Goal: Task Accomplishment & Management: Complete application form

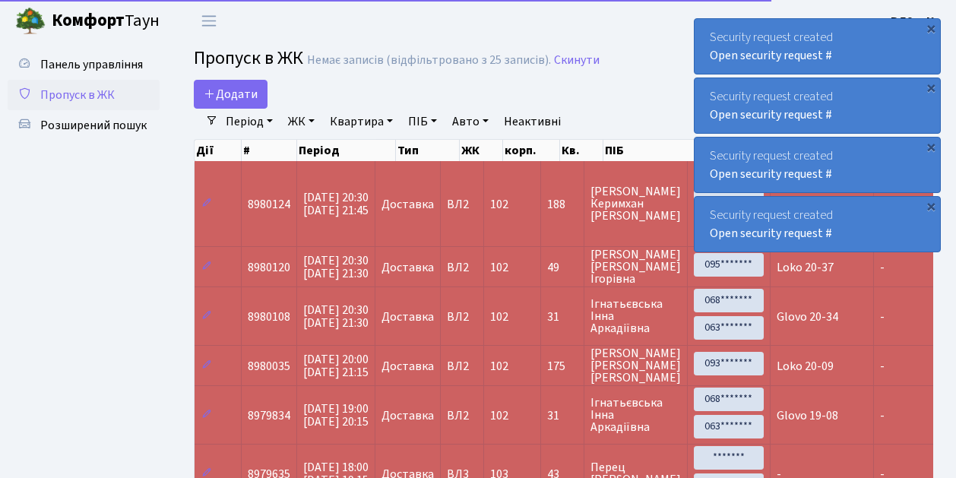
select select "25"
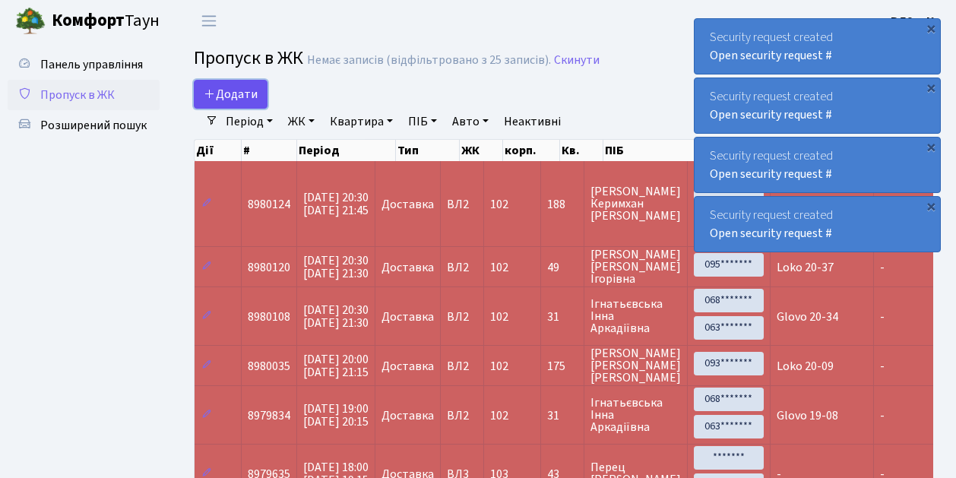
click at [260, 102] on link "Додати" at bounding box center [231, 94] width 74 height 29
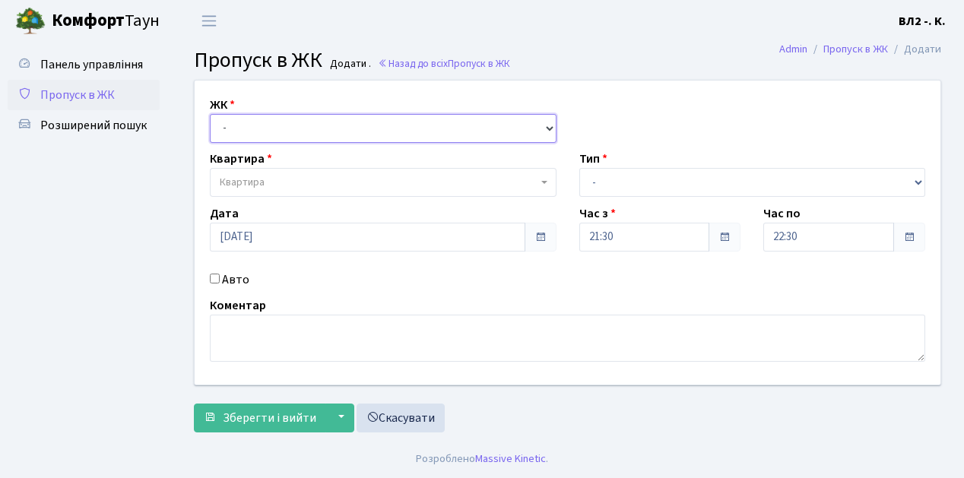
click at [543, 125] on select "- [STREET_ADDRESS][PERSON_NAME]" at bounding box center [383, 128] width 347 height 29
select select "317"
click at [210, 114] on select "- ВЛ1, Ужгородський пров., 4/1 ВЛ2, Голосіївський просп., 76 ВЛ3, пр.Голосіївсь…" at bounding box center [383, 128] width 347 height 29
select select
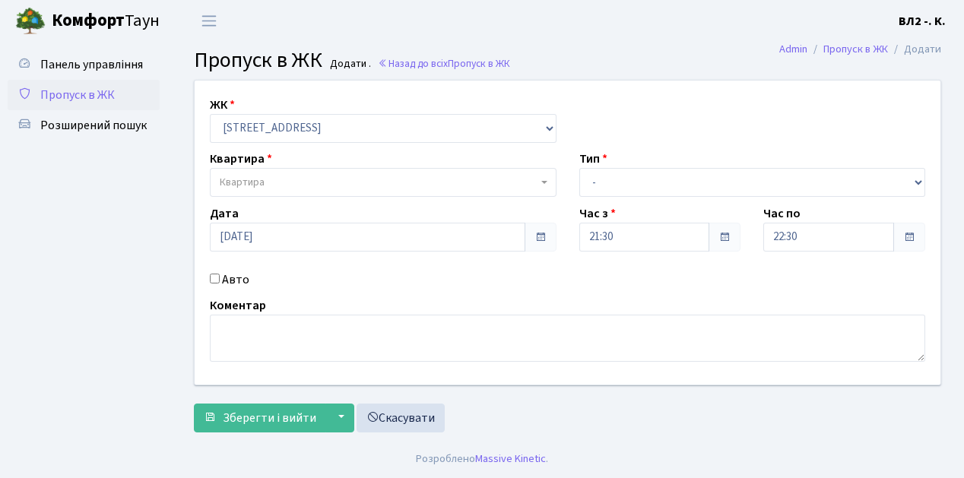
click at [541, 179] on span "Квартира" at bounding box center [383, 182] width 347 height 29
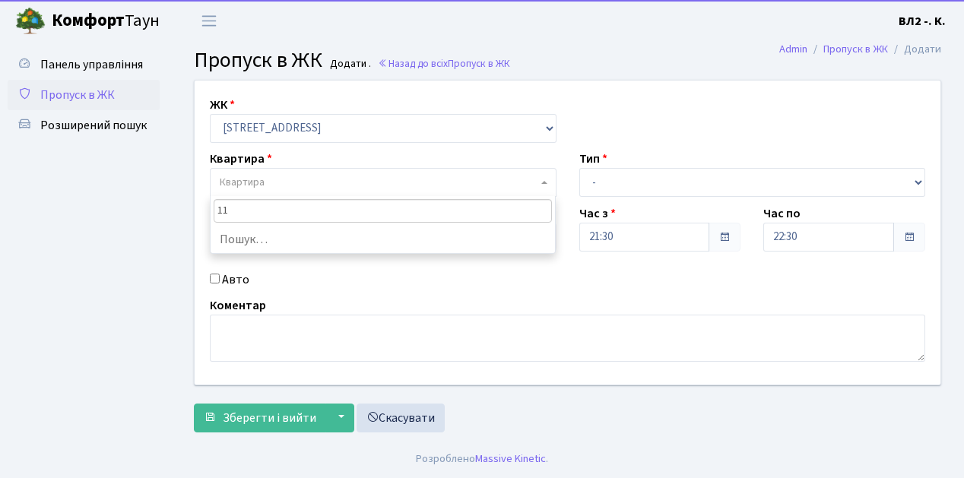
type input "119"
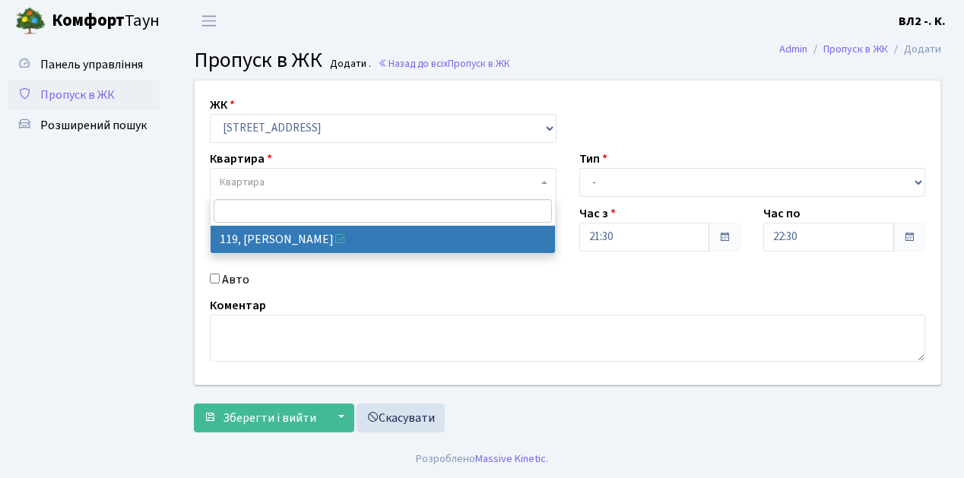
select select "38293"
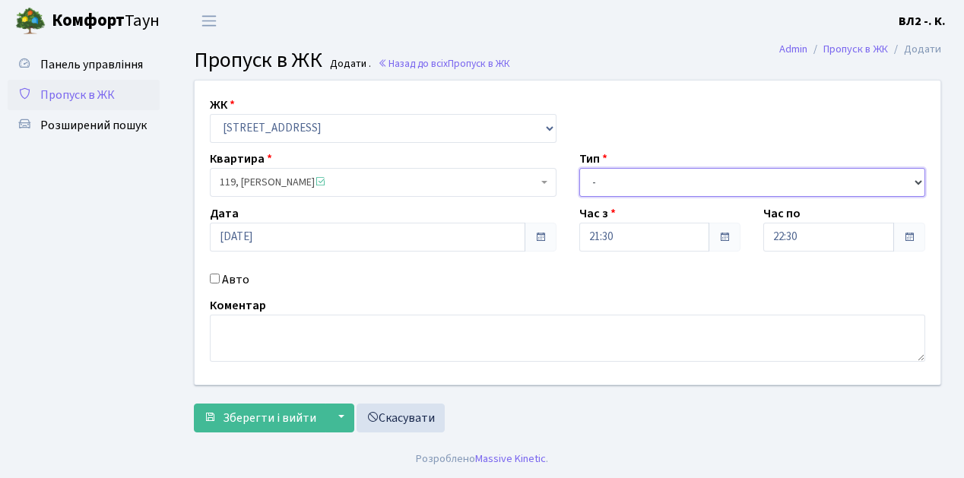
click at [917, 178] on select "- Доставка Таксі Гості Сервіс" at bounding box center [752, 182] width 347 height 29
select select "1"
click at [579, 168] on select "- Доставка Таксі Гості Сервіс" at bounding box center [752, 182] width 347 height 29
click at [207, 339] on div "Коментар" at bounding box center [567, 328] width 738 height 65
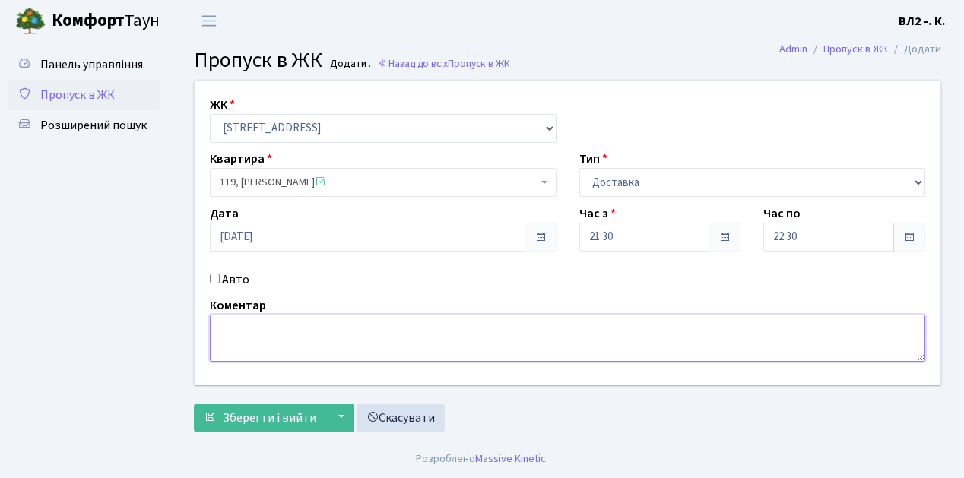
drag, startPoint x: 219, startPoint y: 330, endPoint x: 284, endPoint y: 318, distance: 66.5
click at [220, 330] on textarea at bounding box center [567, 338] width 715 height 47
type textarea "Glovo 21-29"
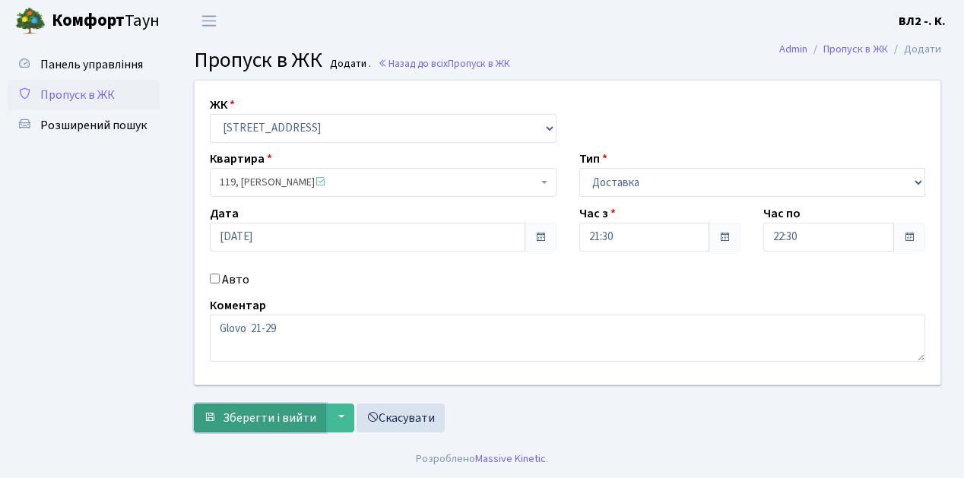
click at [232, 423] on span "Зберегти і вийти" at bounding box center [269, 418] width 93 height 17
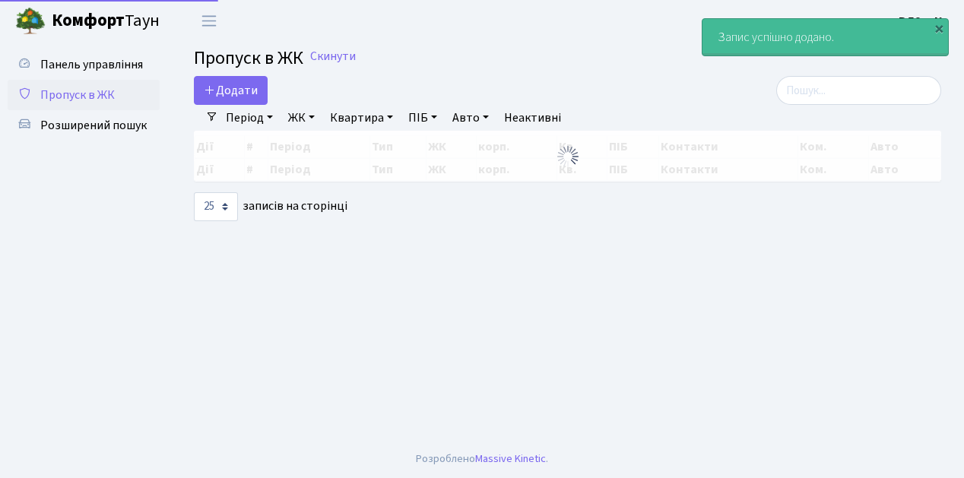
select select "25"
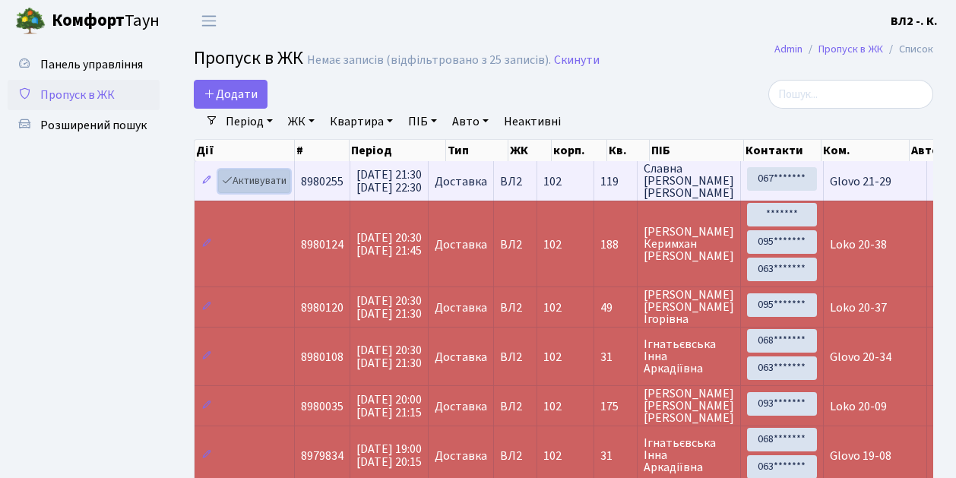
click at [280, 187] on link "Активувати" at bounding box center [254, 181] width 72 height 24
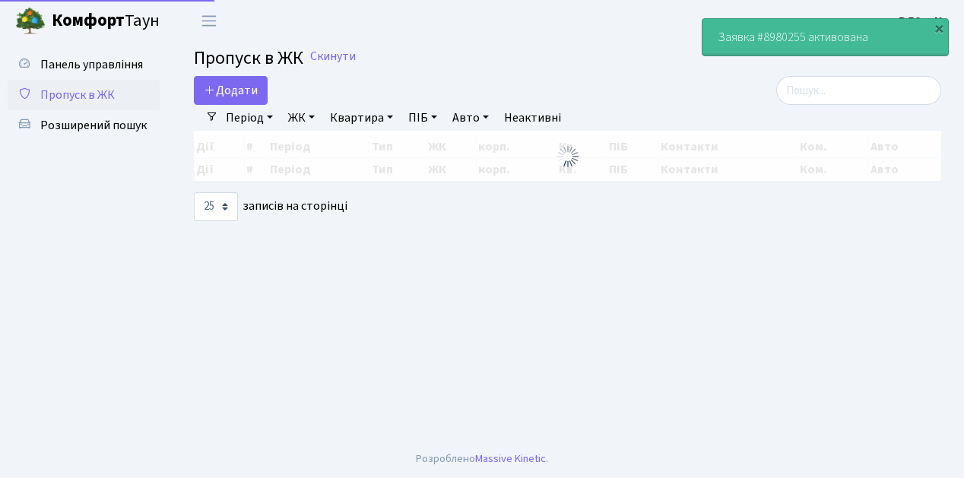
select select "25"
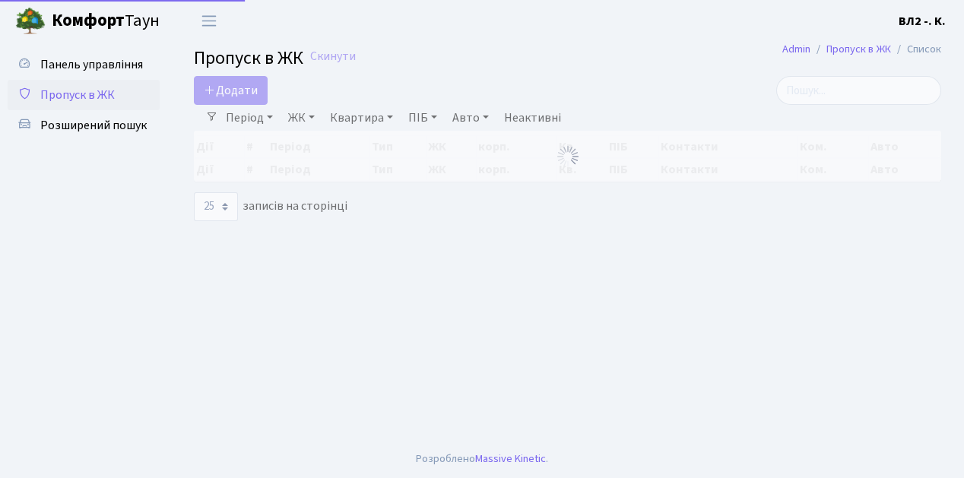
select select "25"
